Goal: Browse casually

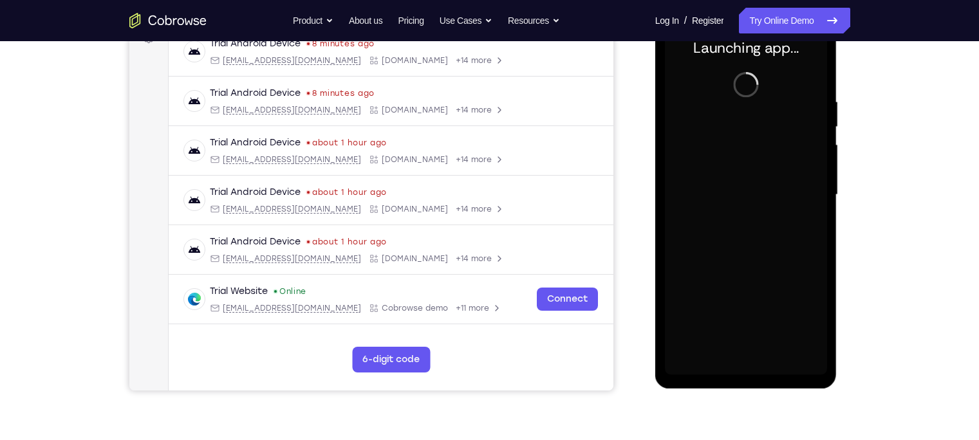
scroll to position [209, 0]
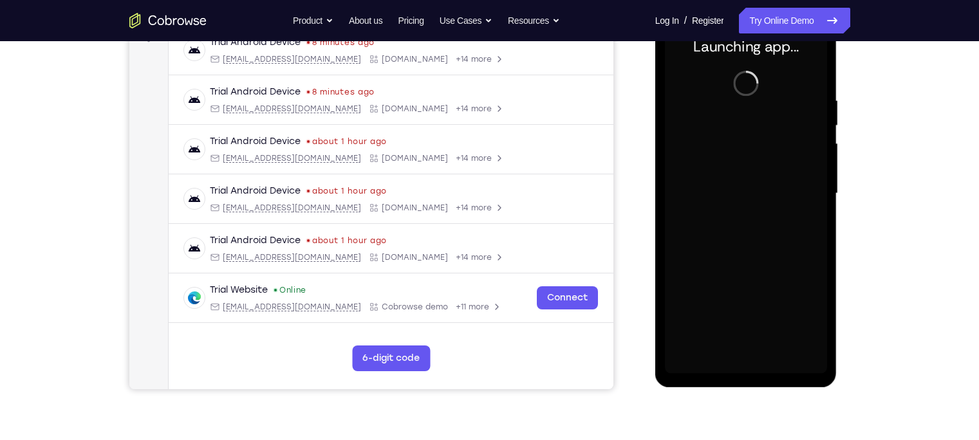
click at [740, 192] on div at bounding box center [746, 194] width 162 height 360
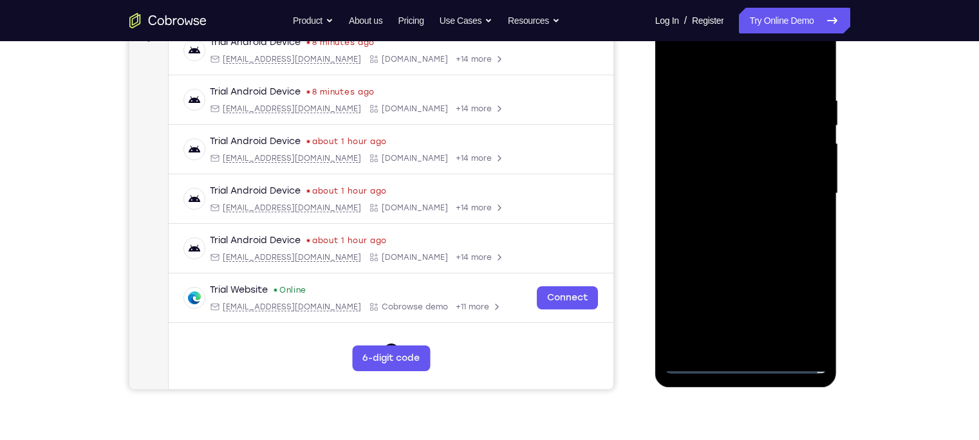
click at [743, 363] on div at bounding box center [746, 194] width 162 height 360
click at [800, 315] on div at bounding box center [746, 194] width 162 height 360
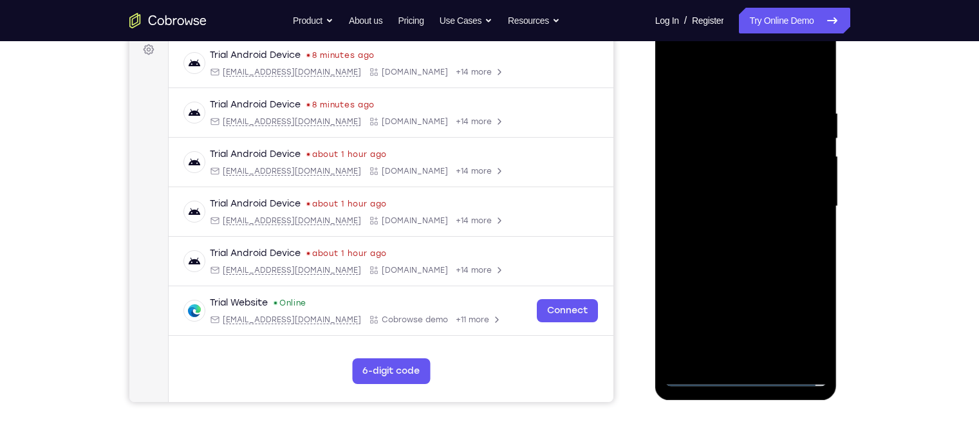
scroll to position [194, 0]
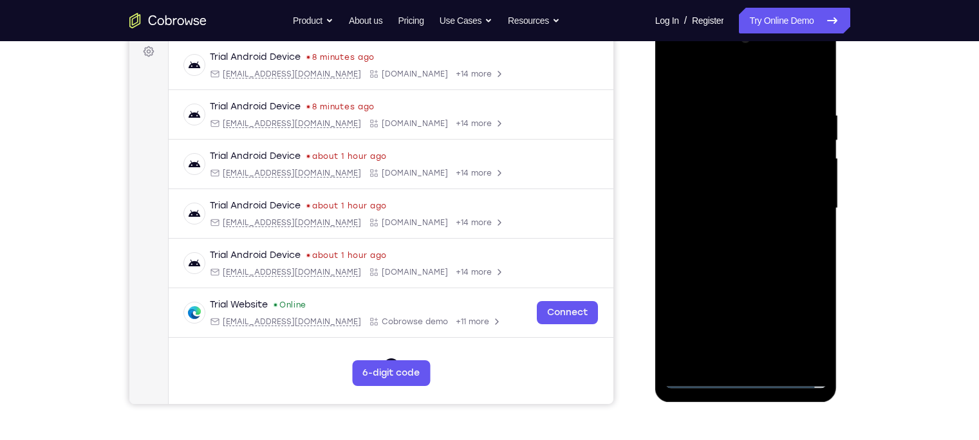
click at [732, 91] on div at bounding box center [746, 208] width 162 height 360
click at [804, 202] on div at bounding box center [746, 208] width 162 height 360
click at [728, 230] on div at bounding box center [746, 208] width 162 height 360
click at [717, 191] on div at bounding box center [746, 208] width 162 height 360
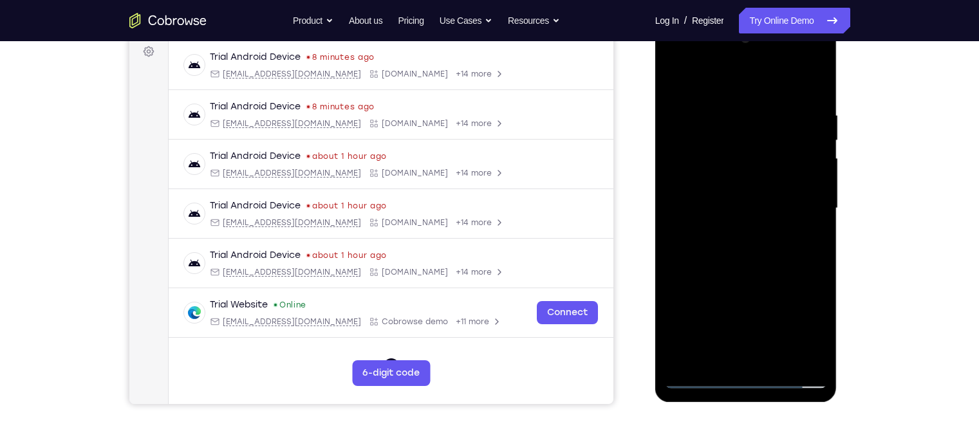
click at [706, 206] on div at bounding box center [746, 208] width 162 height 360
click at [699, 250] on div at bounding box center [746, 208] width 162 height 360
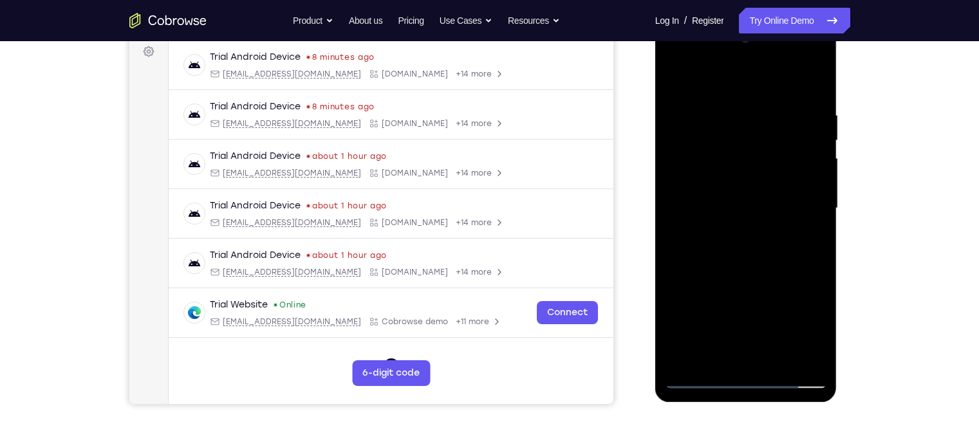
click at [699, 250] on div at bounding box center [746, 208] width 162 height 360
click at [806, 80] on div at bounding box center [746, 208] width 162 height 360
click at [728, 106] on div at bounding box center [746, 208] width 162 height 360
click at [818, 98] on div at bounding box center [746, 208] width 162 height 360
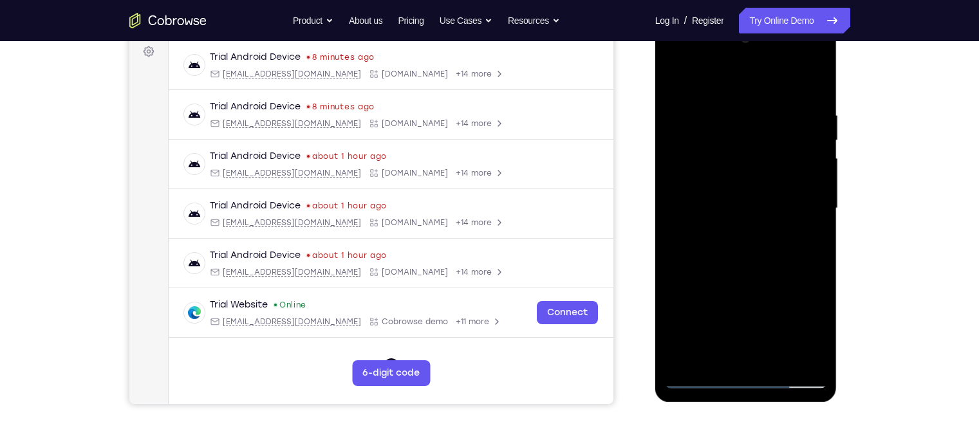
click at [728, 104] on div at bounding box center [746, 208] width 162 height 360
click at [803, 160] on div at bounding box center [746, 208] width 162 height 360
click at [815, 167] on div at bounding box center [746, 208] width 162 height 360
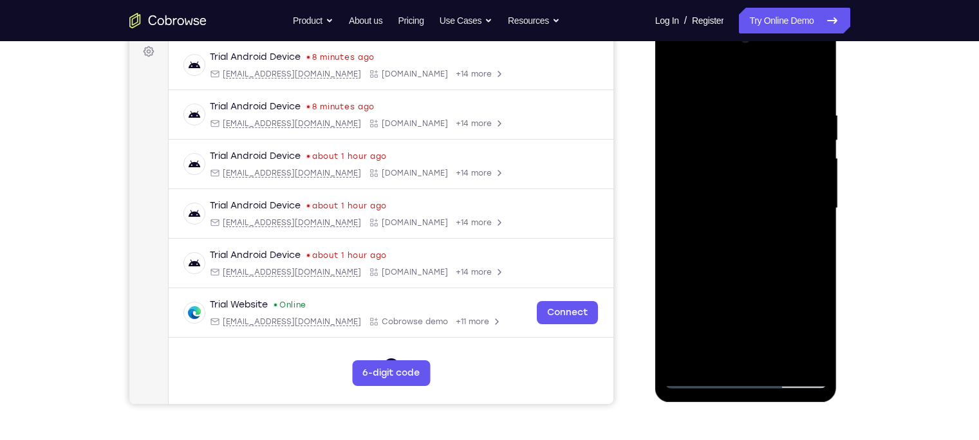
click at [815, 156] on div at bounding box center [746, 208] width 162 height 360
click at [815, 151] on div at bounding box center [746, 208] width 162 height 360
click at [808, 192] on div at bounding box center [746, 208] width 162 height 360
click at [815, 199] on div at bounding box center [746, 208] width 162 height 360
click at [813, 82] on div at bounding box center [746, 208] width 162 height 360
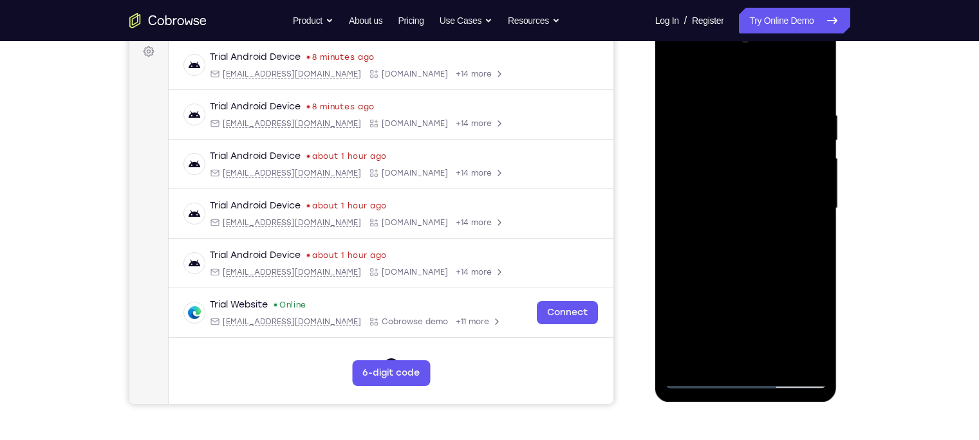
click at [775, 366] on div at bounding box center [746, 208] width 162 height 360
click at [754, 284] on div at bounding box center [746, 208] width 162 height 360
click at [778, 192] on div at bounding box center [746, 208] width 162 height 360
click at [710, 354] on div at bounding box center [746, 208] width 162 height 360
click at [784, 279] on div at bounding box center [746, 208] width 162 height 360
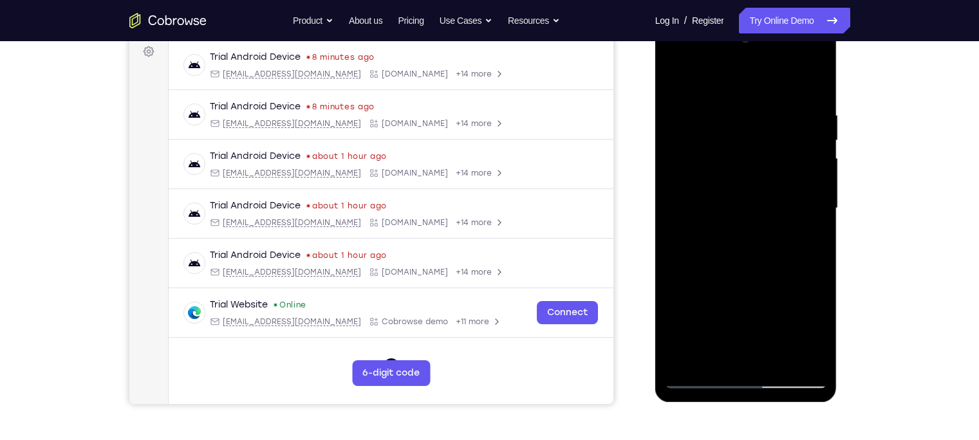
click at [809, 232] on div at bounding box center [746, 208] width 162 height 360
click at [674, 77] on div at bounding box center [746, 208] width 162 height 360
click at [685, 113] on div at bounding box center [746, 208] width 162 height 360
click at [816, 82] on div at bounding box center [746, 208] width 162 height 360
click at [817, 138] on div at bounding box center [746, 208] width 162 height 360
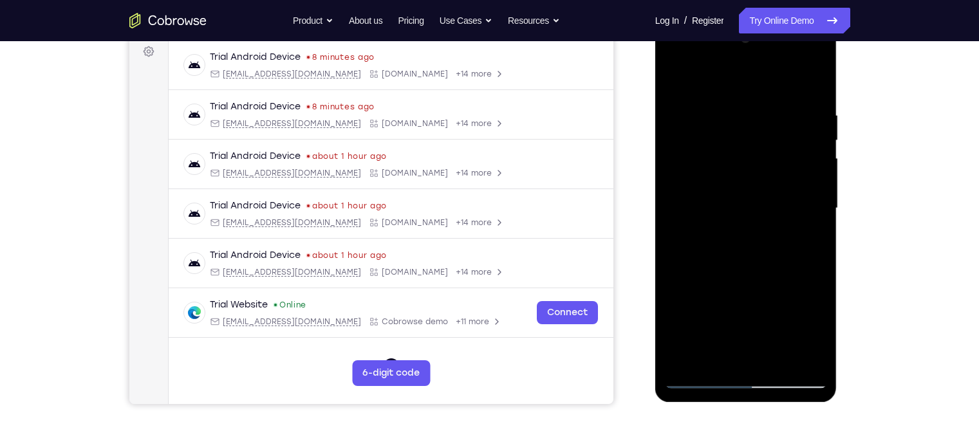
click at [817, 138] on div at bounding box center [746, 208] width 162 height 360
click at [681, 78] on div at bounding box center [746, 208] width 162 height 360
drag, startPoint x: 776, startPoint y: 198, endPoint x: 769, endPoint y: 315, distance: 116.7
click at [769, 315] on div at bounding box center [746, 208] width 162 height 360
drag, startPoint x: 745, startPoint y: 154, endPoint x: 742, endPoint y: 248, distance: 93.3
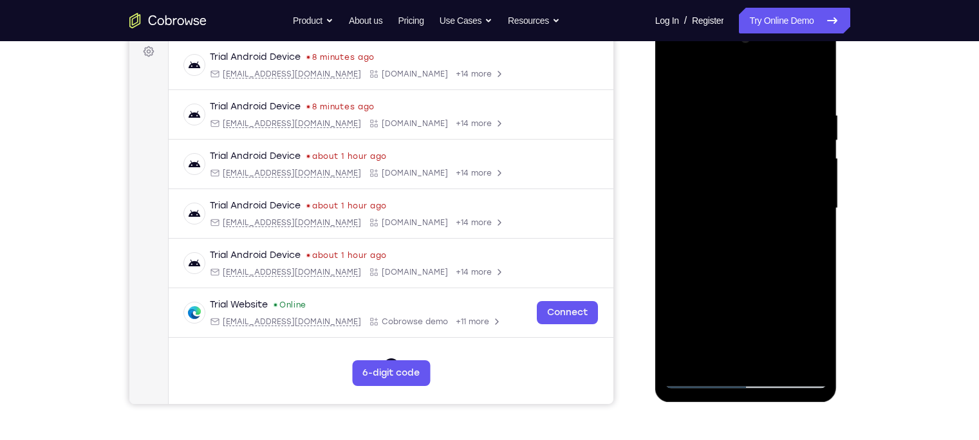
click at [742, 248] on div at bounding box center [746, 208] width 162 height 360
click at [747, 167] on div at bounding box center [746, 208] width 162 height 360
drag, startPoint x: 728, startPoint y: 284, endPoint x: 746, endPoint y: 187, distance: 99.5
click at [746, 187] on div at bounding box center [746, 208] width 162 height 360
click at [686, 364] on div at bounding box center [746, 208] width 162 height 360
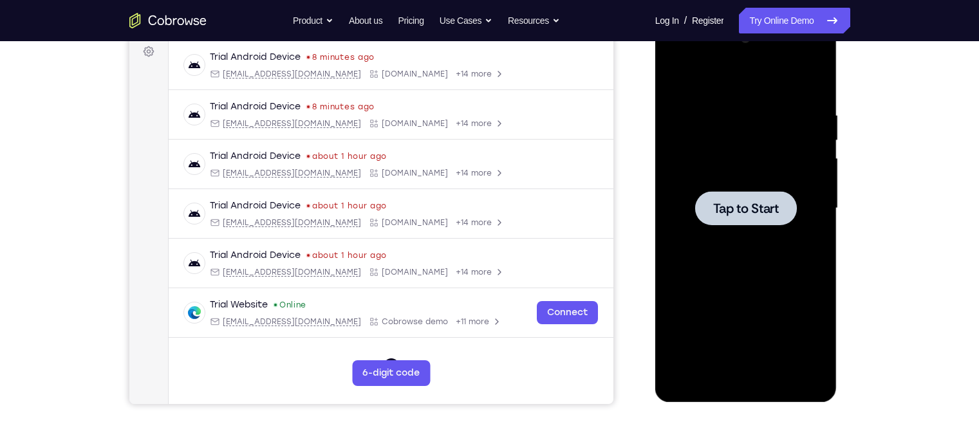
click at [719, 221] on div at bounding box center [746, 208] width 102 height 34
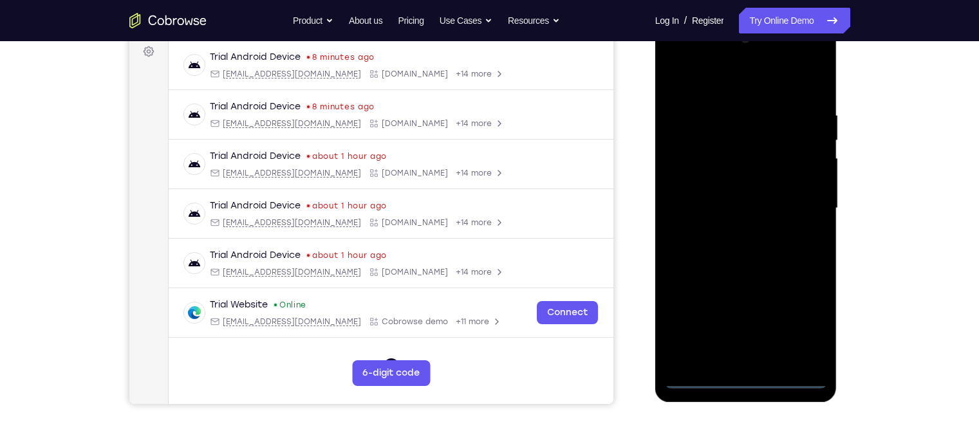
click at [748, 385] on div at bounding box center [746, 208] width 162 height 360
click at [807, 336] on div at bounding box center [746, 208] width 162 height 360
click at [761, 89] on div at bounding box center [746, 208] width 162 height 360
click at [804, 207] on div at bounding box center [746, 208] width 162 height 360
click at [730, 230] on div at bounding box center [746, 208] width 162 height 360
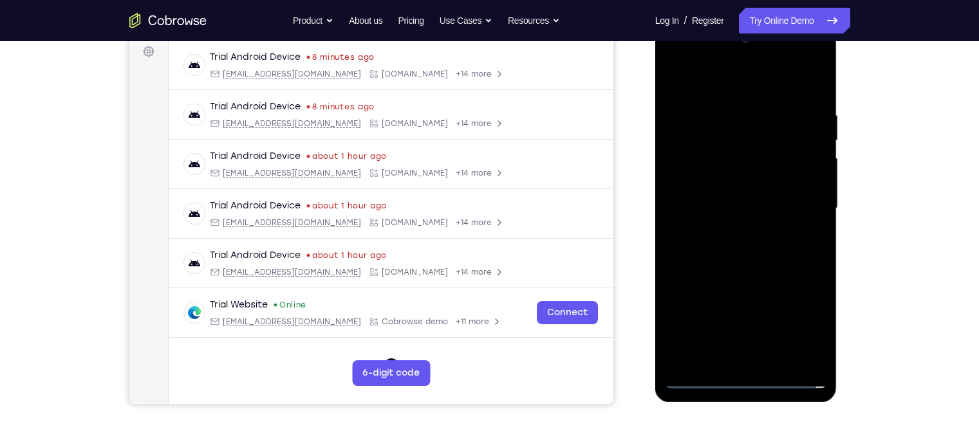
click at [730, 182] on div at bounding box center [746, 208] width 162 height 360
click at [716, 199] on div at bounding box center [746, 208] width 162 height 360
click at [723, 231] on div at bounding box center [746, 208] width 162 height 360
click at [808, 82] on div at bounding box center [746, 208] width 162 height 360
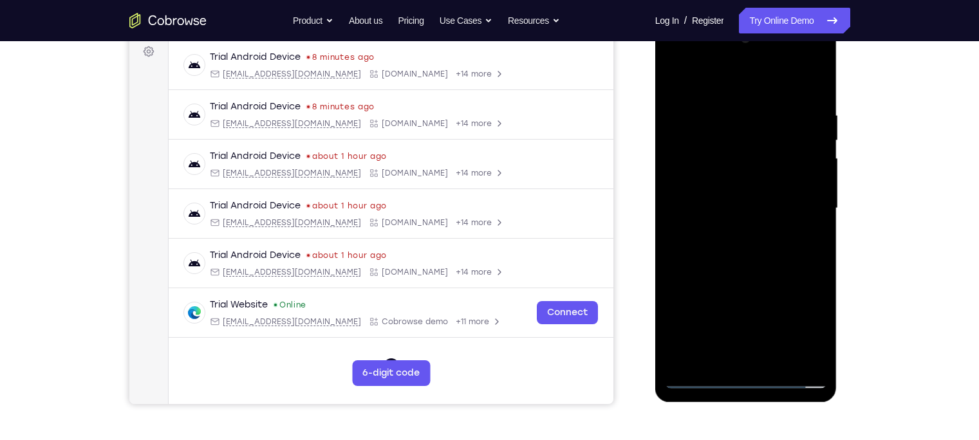
click at [689, 183] on div at bounding box center [746, 208] width 162 height 360
click at [730, 297] on div at bounding box center [746, 208] width 162 height 360
click at [707, 290] on div at bounding box center [746, 208] width 162 height 360
click at [708, 263] on div at bounding box center [746, 208] width 162 height 360
click at [705, 263] on div at bounding box center [746, 208] width 162 height 360
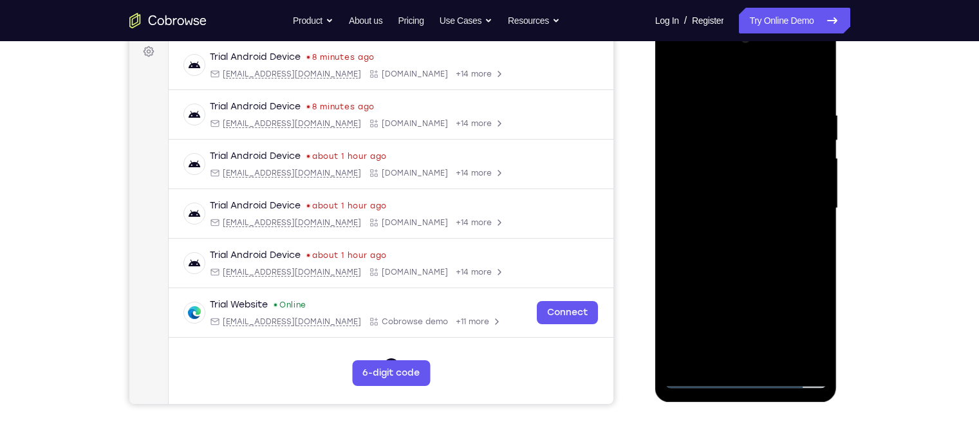
click at [726, 263] on div at bounding box center [746, 208] width 162 height 360
click at [727, 321] on div at bounding box center [746, 208] width 162 height 360
click at [699, 257] on div at bounding box center [746, 208] width 162 height 360
click at [779, 356] on div at bounding box center [746, 208] width 162 height 360
click at [735, 262] on div at bounding box center [746, 208] width 162 height 360
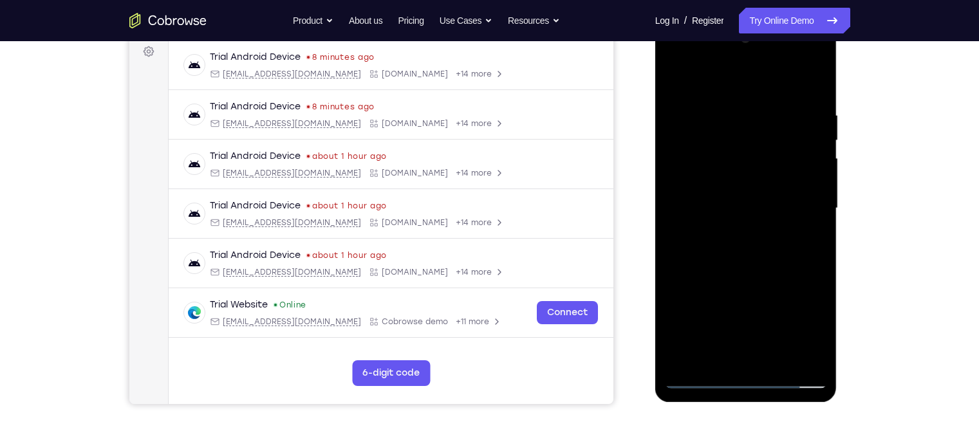
click at [732, 272] on div at bounding box center [746, 208] width 162 height 360
click at [731, 294] on div at bounding box center [746, 208] width 162 height 360
click at [728, 249] on div at bounding box center [746, 208] width 162 height 360
click at [734, 260] on div at bounding box center [746, 208] width 162 height 360
click at [727, 233] on div at bounding box center [746, 208] width 162 height 360
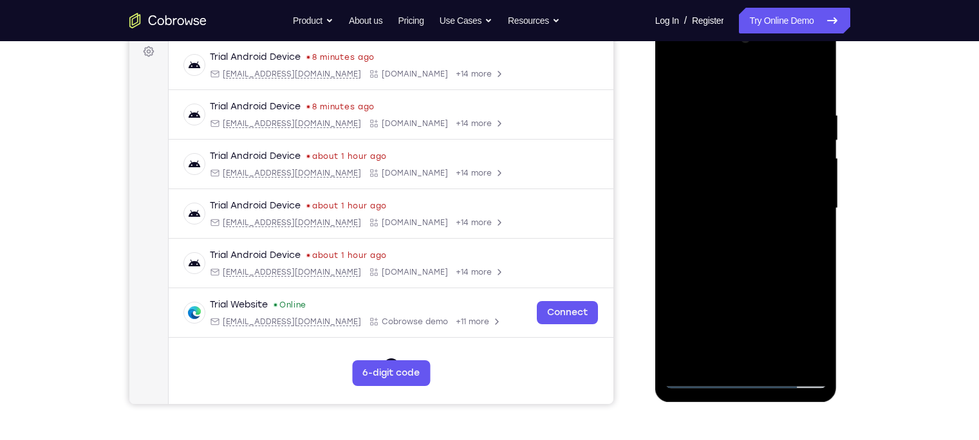
click at [786, 343] on div at bounding box center [746, 208] width 162 height 360
click at [745, 238] on div at bounding box center [746, 208] width 162 height 360
click at [750, 311] on div at bounding box center [746, 208] width 162 height 360
click at [719, 308] on div at bounding box center [746, 208] width 162 height 360
click at [779, 353] on div at bounding box center [746, 208] width 162 height 360
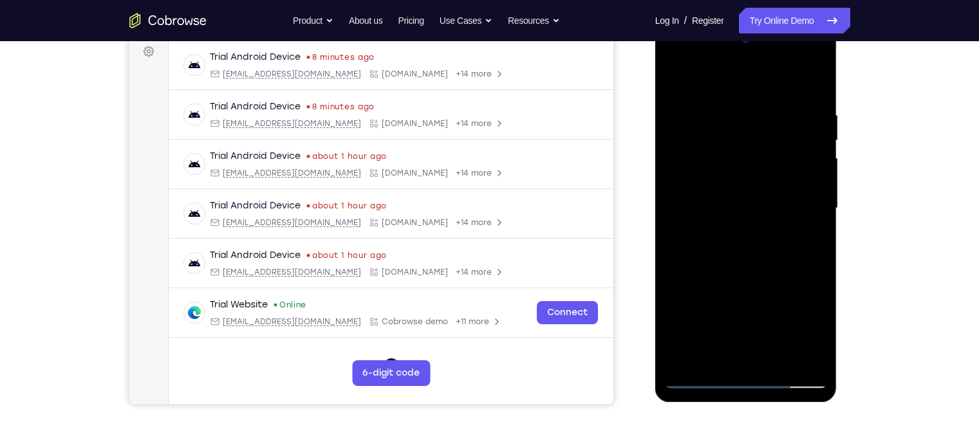
click at [742, 319] on div at bounding box center [746, 208] width 162 height 360
click at [730, 108] on div at bounding box center [746, 208] width 162 height 360
click at [815, 83] on div at bounding box center [746, 208] width 162 height 360
click at [814, 79] on div at bounding box center [746, 208] width 162 height 360
click at [681, 158] on div at bounding box center [746, 208] width 162 height 360
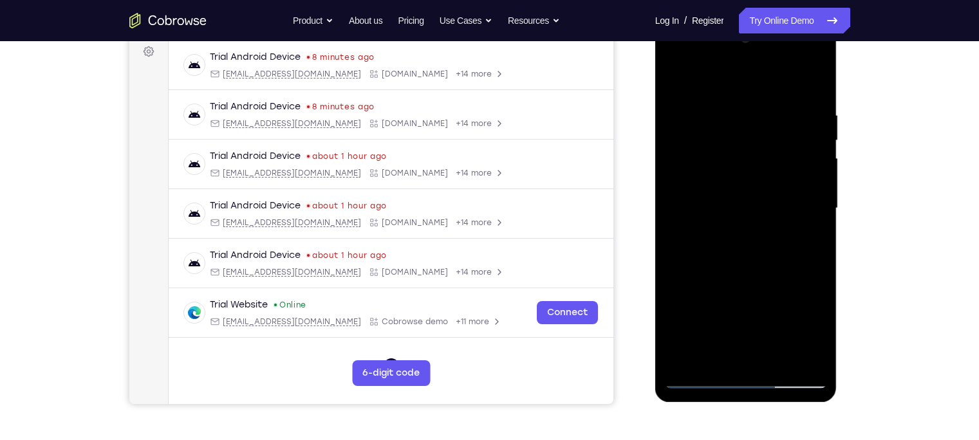
click at [695, 295] on div at bounding box center [746, 208] width 162 height 360
drag, startPoint x: 723, startPoint y: 282, endPoint x: 752, endPoint y: 187, distance: 99.5
click at [752, 187] on div at bounding box center [746, 208] width 162 height 360
click at [714, 334] on div at bounding box center [746, 208] width 162 height 360
click at [820, 344] on div at bounding box center [746, 208] width 162 height 360
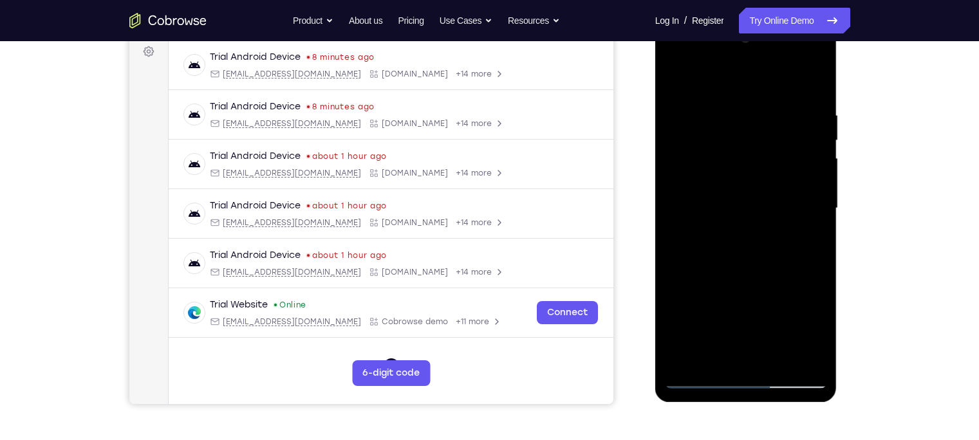
click at [701, 289] on div at bounding box center [746, 208] width 162 height 360
click at [717, 263] on div at bounding box center [746, 208] width 162 height 360
click at [717, 224] on div at bounding box center [746, 208] width 162 height 360
drag, startPoint x: 749, startPoint y: 255, endPoint x: 753, endPoint y: 220, distance: 35.0
click at [753, 220] on div at bounding box center [746, 208] width 162 height 360
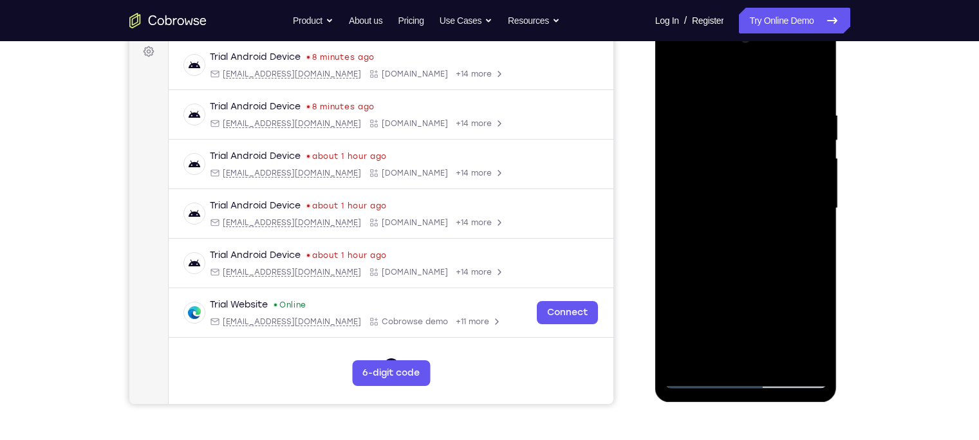
drag, startPoint x: 762, startPoint y: 157, endPoint x: 745, endPoint y: 233, distance: 77.8
click at [745, 233] on div at bounding box center [746, 208] width 162 height 360
click at [717, 187] on div at bounding box center [746, 208] width 162 height 360
drag, startPoint x: 773, startPoint y: 143, endPoint x: 771, endPoint y: 233, distance: 89.5
click at [771, 233] on div at bounding box center [746, 208] width 162 height 360
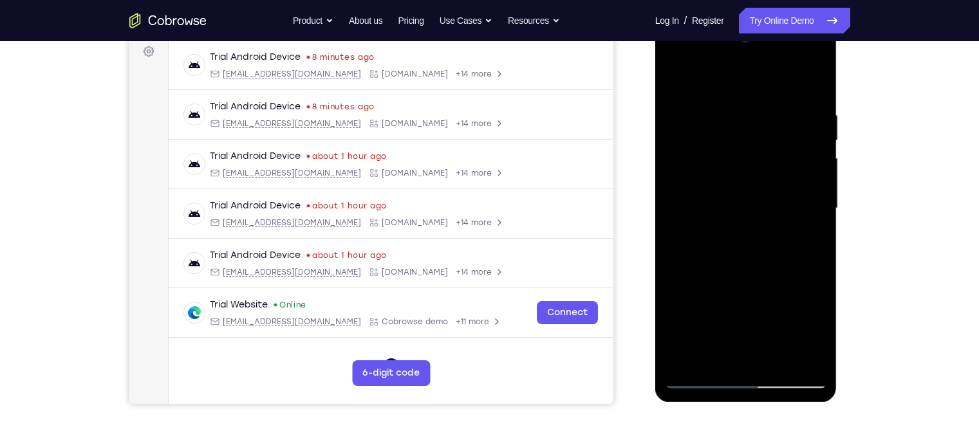
click at [678, 77] on div at bounding box center [746, 208] width 162 height 360
click at [675, 79] on div at bounding box center [746, 208] width 162 height 360
